Goal: Navigation & Orientation: Find specific page/section

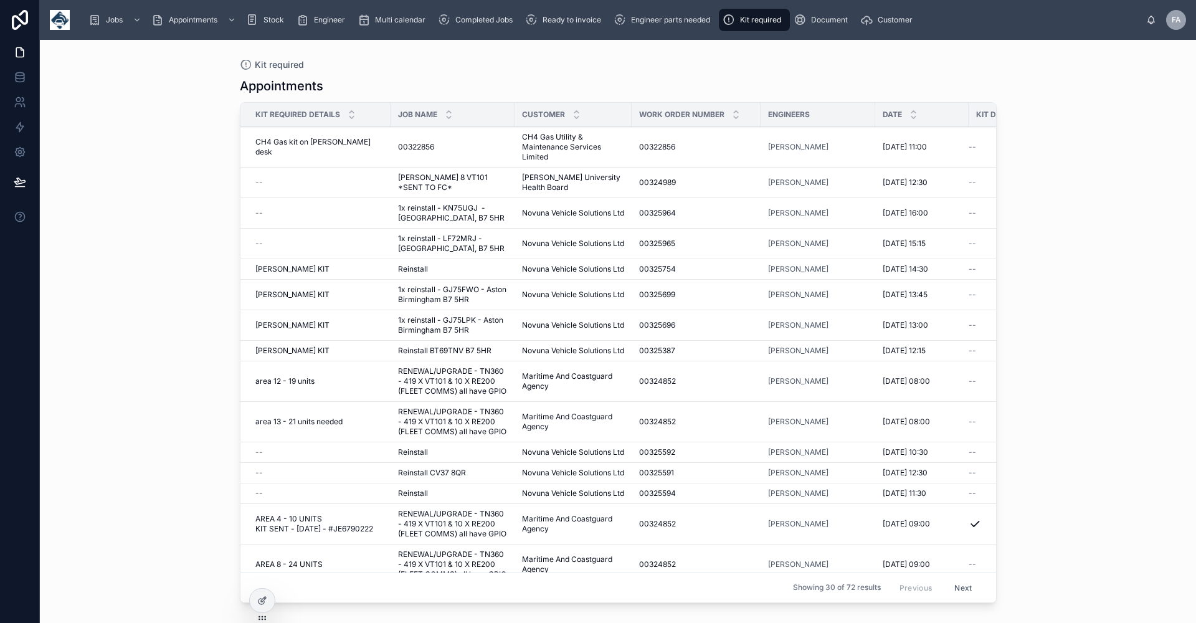
click at [957, 578] on button "Next" at bounding box center [962, 587] width 35 height 19
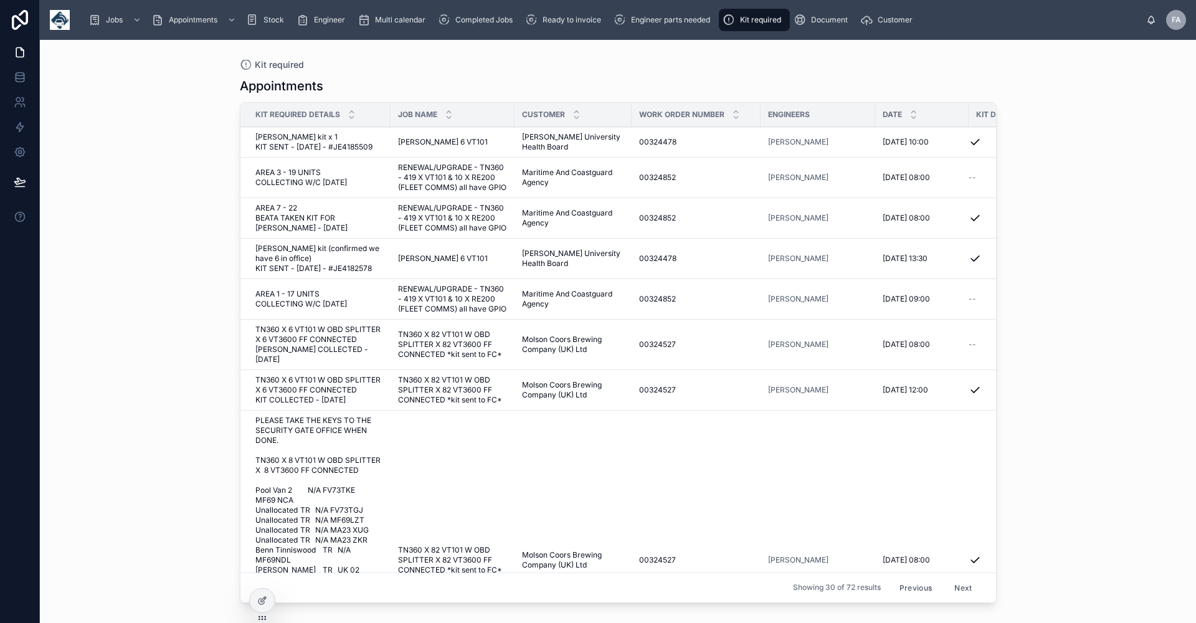
drag, startPoint x: 909, startPoint y: 580, endPoint x: 892, endPoint y: 581, distance: 17.5
click at [907, 580] on button "Previous" at bounding box center [916, 587] width 50 height 19
